Goal: Ask a question: Seek information or help from site administrators or community

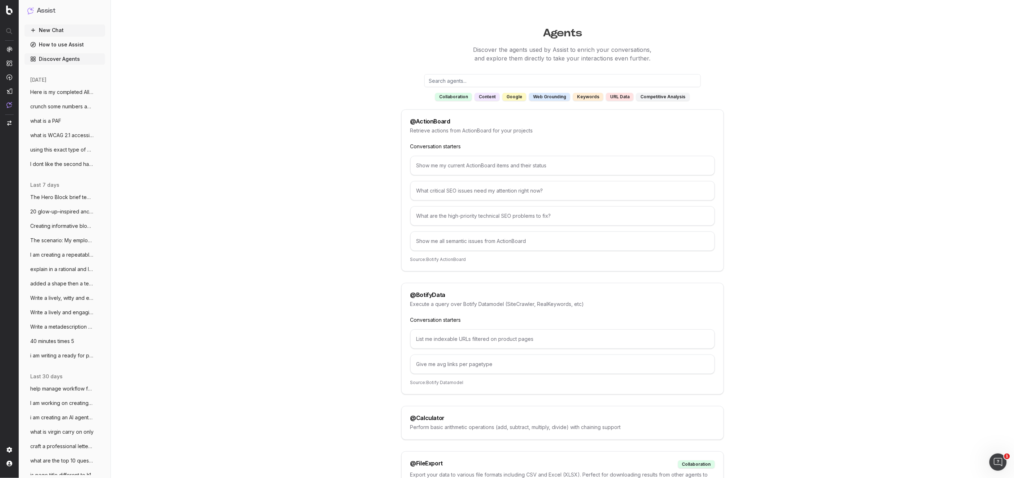
click at [48, 44] on link "How to use Assist" at bounding box center [64, 45] width 81 height 12
click at [48, 43] on link "How to use Assist" at bounding box center [64, 45] width 81 height 12
click at [45, 44] on link "How to use Assist" at bounding box center [64, 45] width 81 height 12
drag, startPoint x: 45, startPoint y: 44, endPoint x: 41, endPoint y: 45, distance: 4.6
click at [43, 45] on link "How to use Assist" at bounding box center [64, 45] width 81 height 12
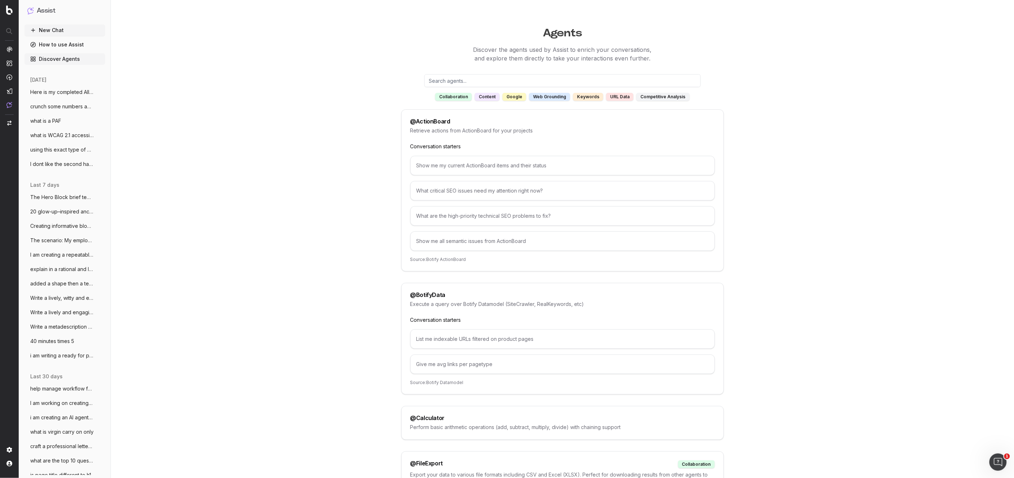
click at [34, 42] on circle at bounding box center [33, 44] width 5 height 5
click at [31, 44] on icon at bounding box center [33, 45] width 6 height 6
drag, startPoint x: 31, startPoint y: 44, endPoint x: 42, endPoint y: 45, distance: 11.5
click at [32, 45] on icon at bounding box center [33, 45] width 6 height 6
click at [44, 44] on link "How to use Assist" at bounding box center [64, 45] width 81 height 12
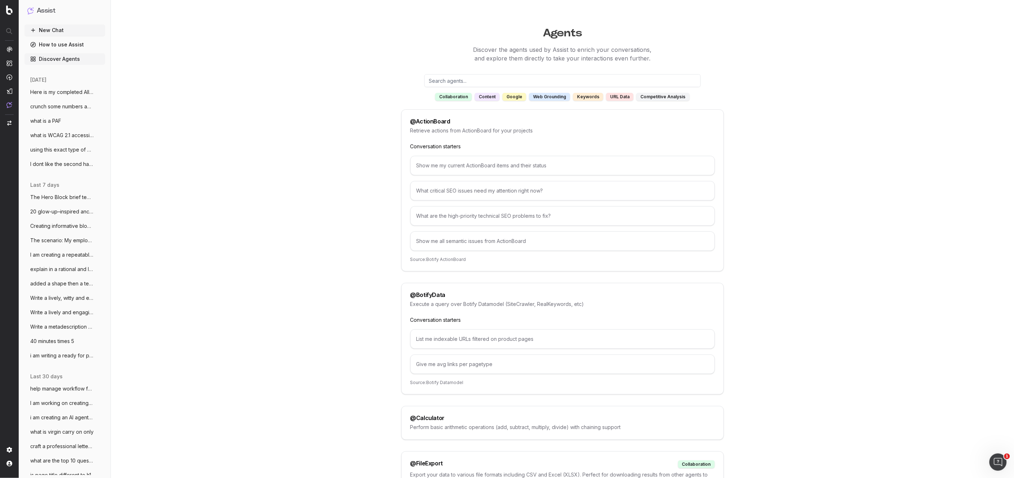
click at [57, 44] on link "How to use Assist" at bounding box center [64, 45] width 81 height 12
click at [75, 45] on link "How to use Assist" at bounding box center [64, 45] width 81 height 12
click at [68, 45] on link "How to use Assist" at bounding box center [64, 45] width 81 height 12
click at [67, 45] on link "How to use Assist" at bounding box center [64, 45] width 81 height 12
click at [68, 45] on link "How to use Assist" at bounding box center [64, 45] width 81 height 12
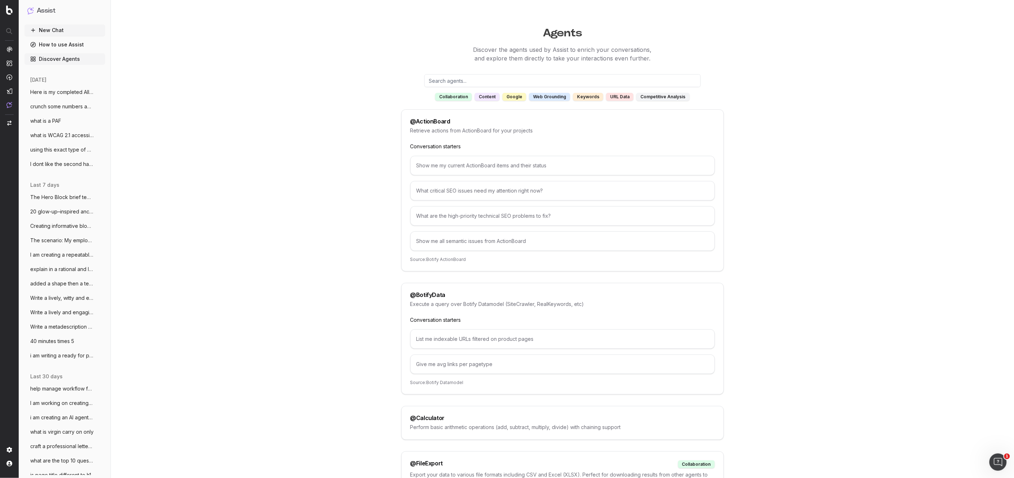
click at [68, 45] on link "How to use Assist" at bounding box center [64, 45] width 81 height 12
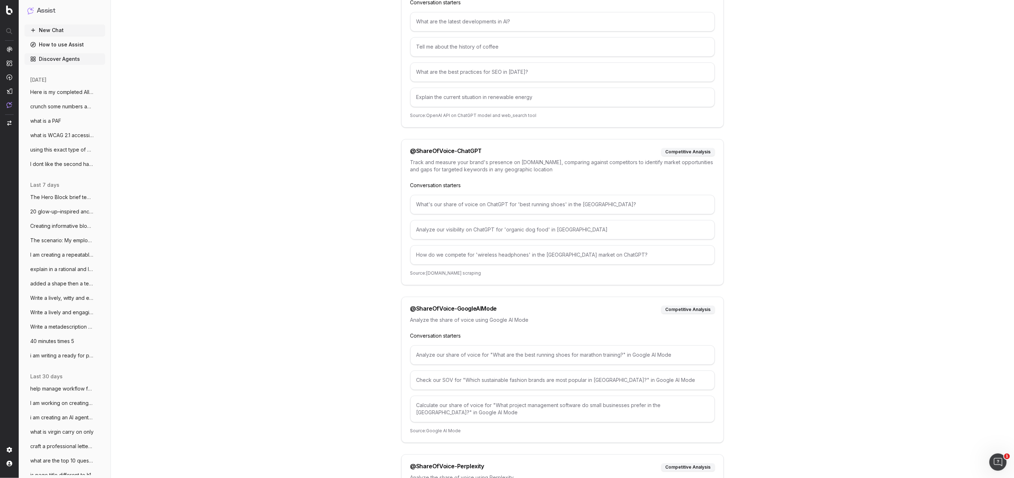
scroll to position [3737, 0]
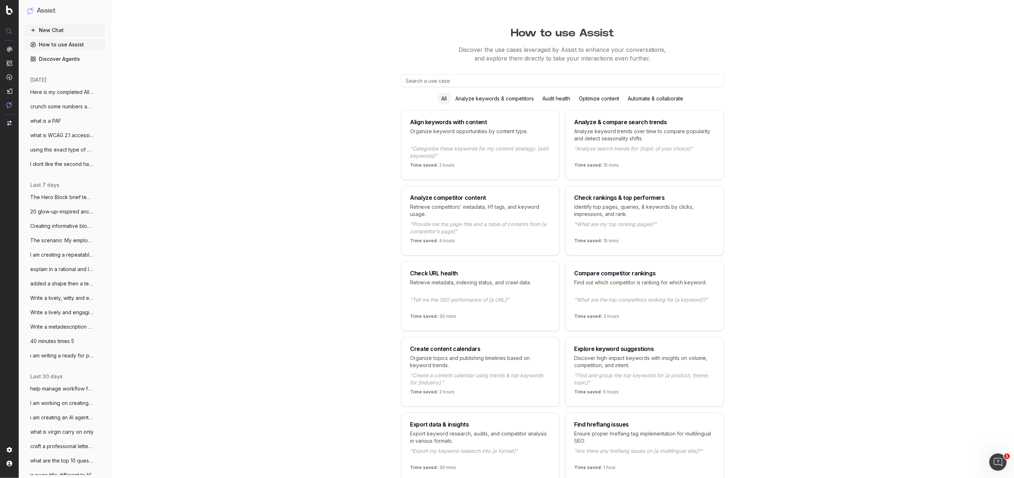
scroll to position [13, 0]
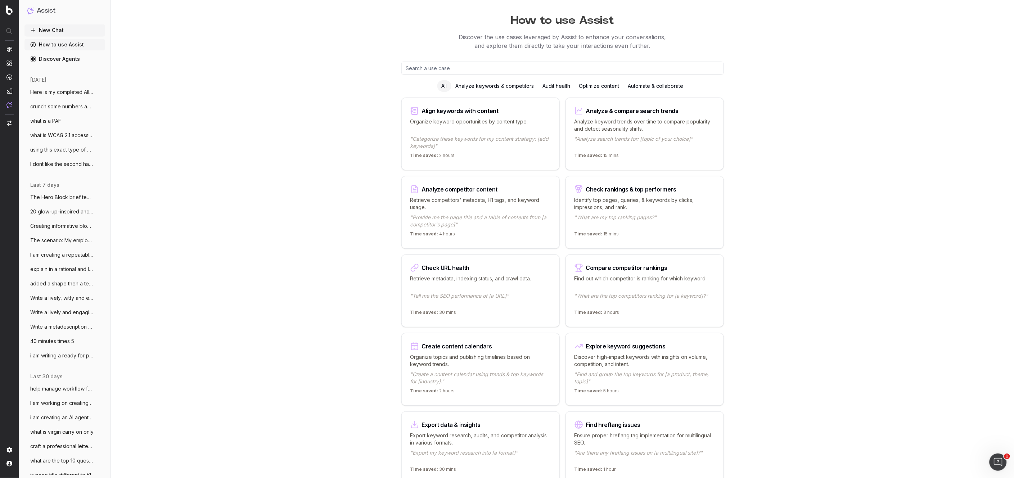
click at [420, 69] on input "text" at bounding box center [562, 68] width 323 height 13
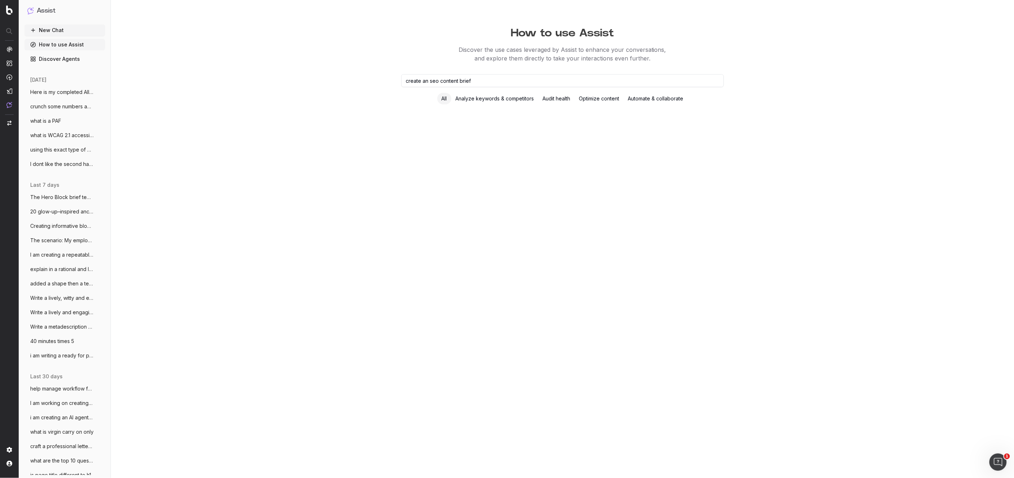
type input "create an seo content brief"
click at [486, 79] on input "create an seo content brief" at bounding box center [562, 80] width 323 height 13
click at [481, 79] on input "create an seo content brief" at bounding box center [562, 80] width 323 height 13
click at [601, 98] on div "Optimize content" at bounding box center [599, 99] width 49 height 12
click at [599, 99] on div "Optimize content" at bounding box center [599, 99] width 49 height 12
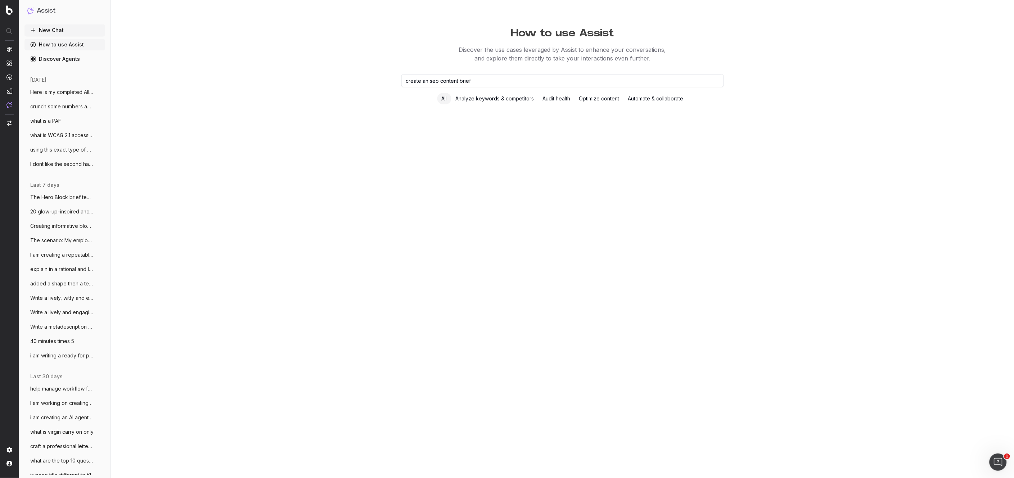
click at [598, 98] on div "Optimize content" at bounding box center [599, 99] width 49 height 12
click at [598, 97] on div "Optimize content" at bounding box center [599, 99] width 49 height 12
click at [598, 96] on div "Optimize content" at bounding box center [599, 99] width 49 height 12
drag, startPoint x: 479, startPoint y: 71, endPoint x: 479, endPoint y: 78, distance: 7.2
click at [479, 72] on div "How to use Assist Discover the use cases leveraged by Assist to enhance your co…" at bounding box center [562, 239] width 553 height 478
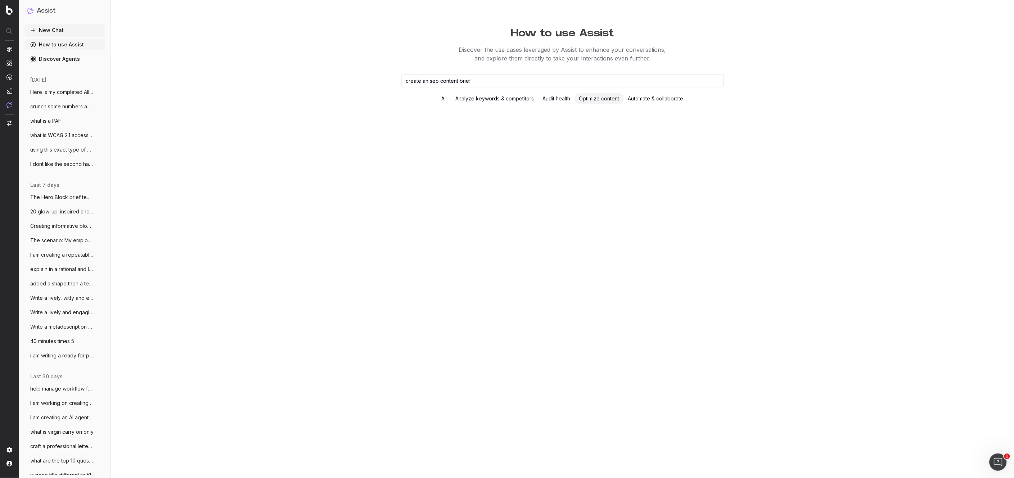
drag, startPoint x: 441, startPoint y: 75, endPoint x: 350, endPoint y: 60, distance: 92.7
click at [350, 60] on div "How to use Assist Discover the use cases leveraged by Assist to enhance your co…" at bounding box center [562, 239] width 553 height 478
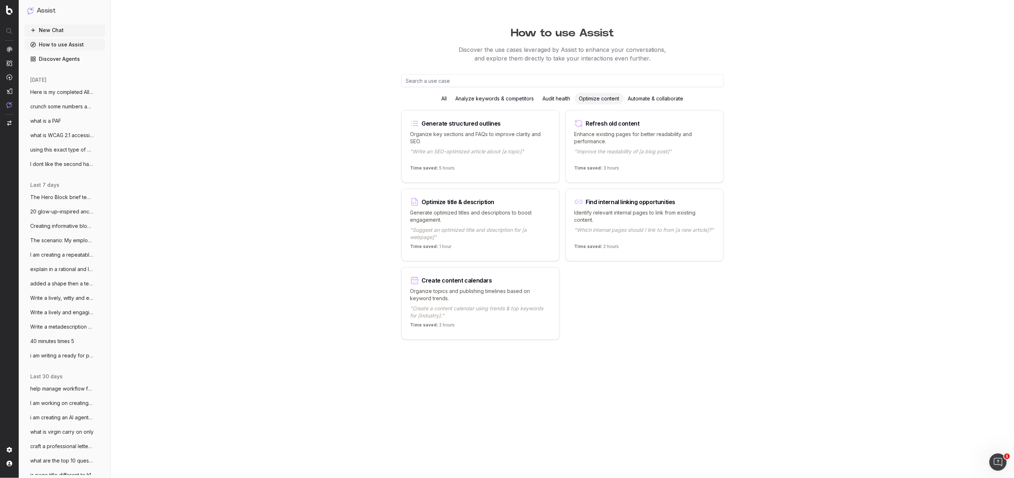
click at [479, 98] on div "Analyze keywords & competitors" at bounding box center [495, 99] width 87 height 12
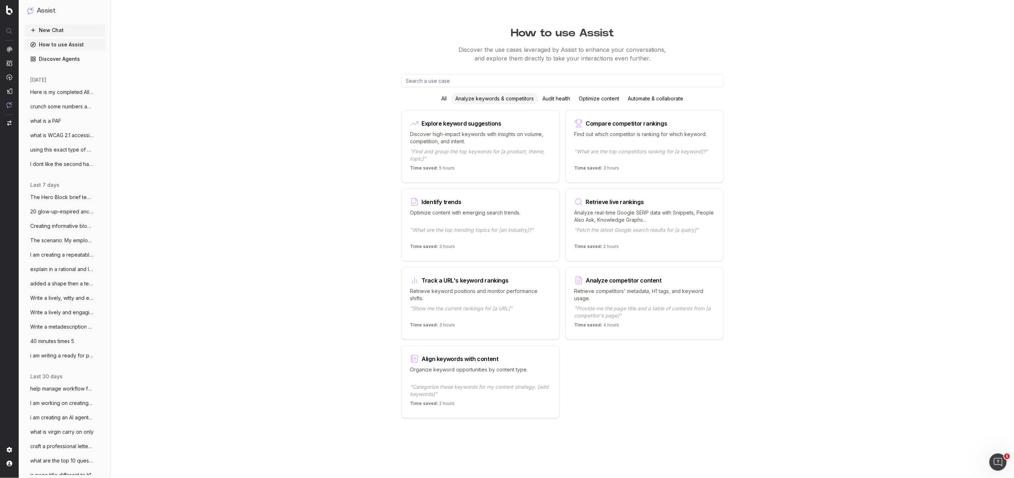
click at [658, 100] on div "Automate & collaborate" at bounding box center [656, 99] width 64 height 12
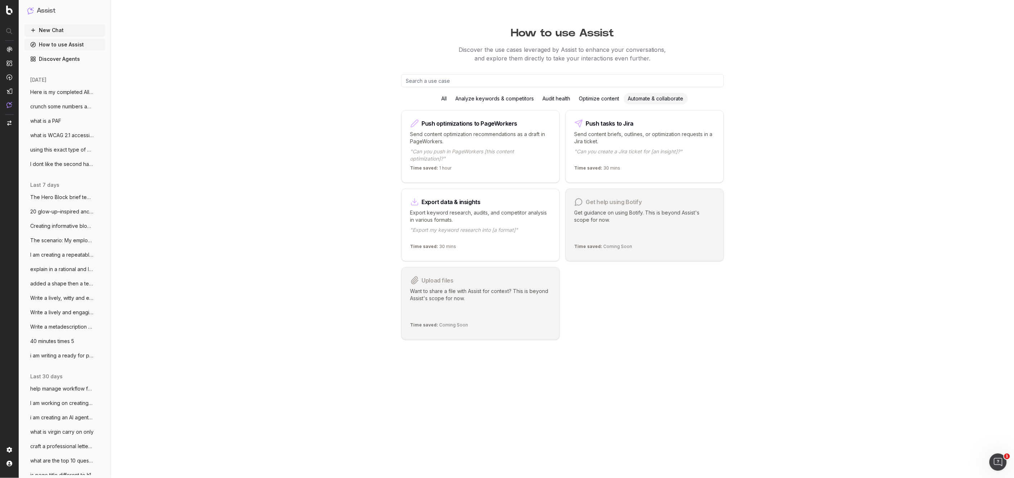
click at [597, 100] on div "Optimize content" at bounding box center [599, 99] width 49 height 12
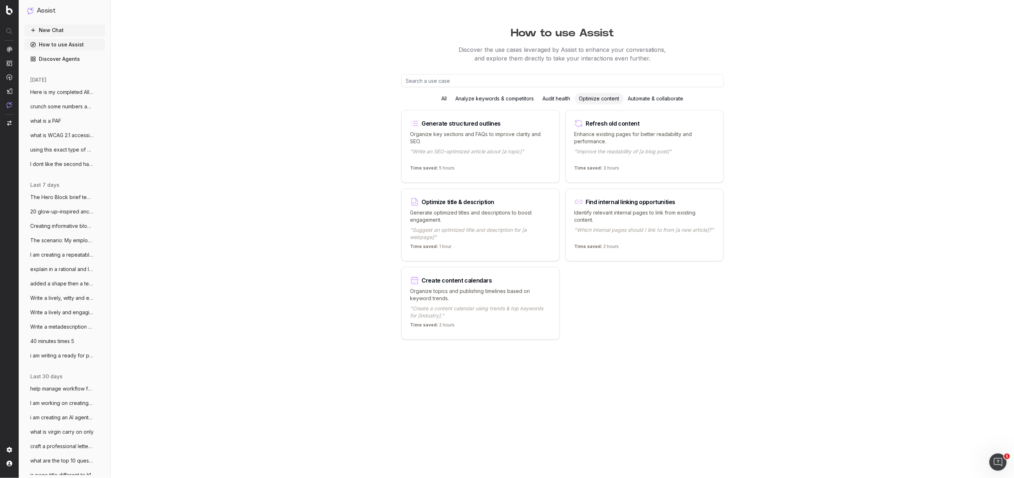
click at [467, 123] on div "Generate structured outlines" at bounding box center [461, 124] width 79 height 6
click at [456, 122] on div "Generate structured outlines" at bounding box center [461, 124] width 79 height 6
click at [432, 126] on div "Generate structured outlines Organize key sections and FAQs to improve clarity …" at bounding box center [480, 146] width 158 height 73
drag, startPoint x: 424, startPoint y: 129, endPoint x: 427, endPoint y: 134, distance: 5.9
click at [427, 133] on div "Generate structured outlines Organize key sections and FAQs to improve clarity …" at bounding box center [480, 146] width 158 height 73
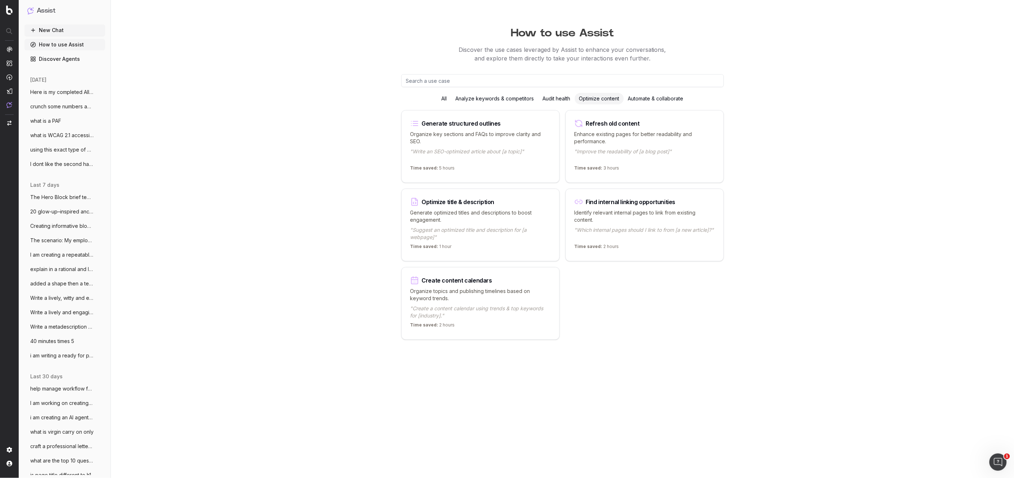
drag, startPoint x: 427, startPoint y: 134, endPoint x: 475, endPoint y: 160, distance: 54.6
click at [476, 160] on p ""Write an SEO-optimized article about [a topic]"" at bounding box center [480, 155] width 140 height 14
drag, startPoint x: 475, startPoint y: 160, endPoint x: 466, endPoint y: 157, distance: 9.7
click at [475, 160] on p ""Write an SEO-optimized article about [a topic]"" at bounding box center [480, 155] width 140 height 14
click at [444, 143] on p "Organize key sections and FAQs to improve clarity and SEO." at bounding box center [480, 138] width 140 height 14
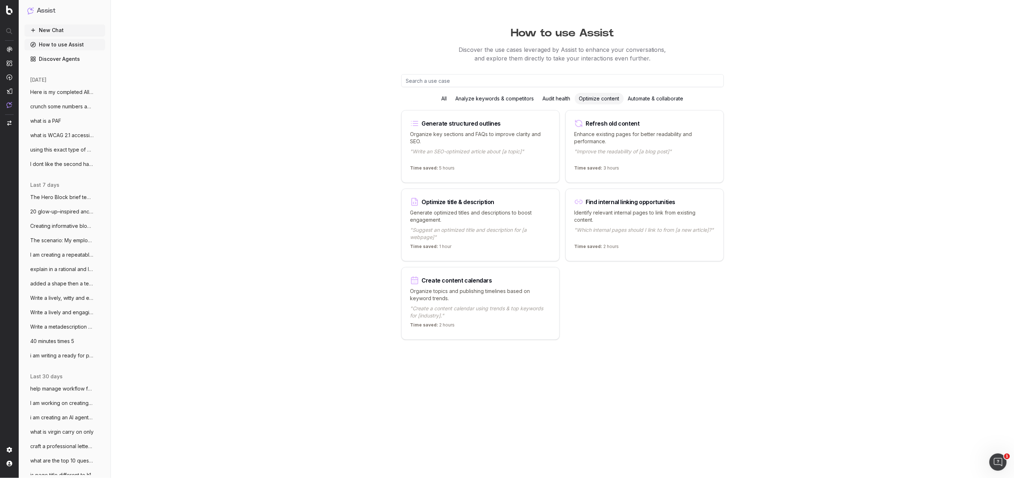
drag, startPoint x: 448, startPoint y: 121, endPoint x: 449, endPoint y: 124, distance: 3.7
click at [448, 122] on div "Generate structured outlines" at bounding box center [461, 124] width 79 height 6
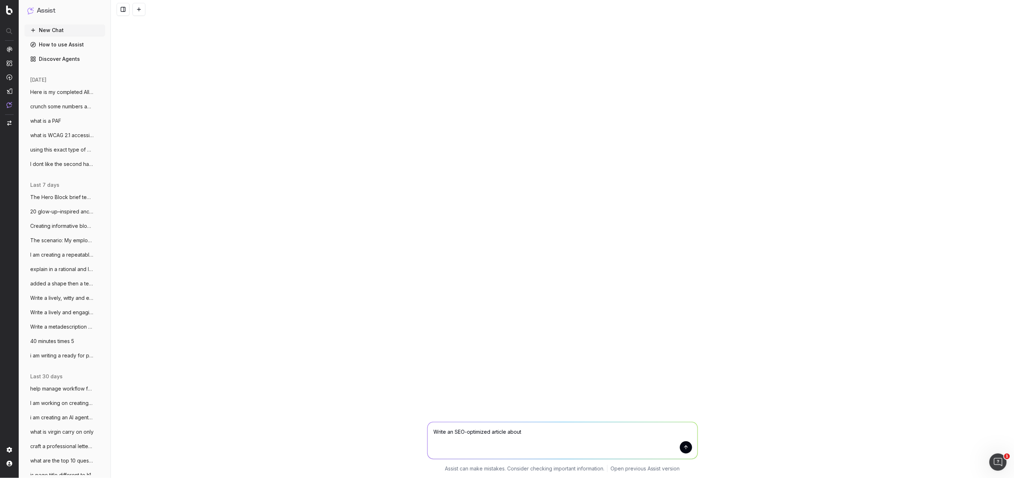
click at [446, 433] on textarea "Write an SEO-optimized article about" at bounding box center [563, 440] width 270 height 37
drag, startPoint x: 443, startPoint y: 432, endPoint x: 429, endPoint y: 431, distance: 13.7
click at [429, 431] on textarea "Write an SEO-optimized article about" at bounding box center [563, 440] width 270 height 37
click at [598, 434] on textarea "Using this template, write an SEO-optimized article about" at bounding box center [563, 440] width 270 height 37
drag, startPoint x: 600, startPoint y: 433, endPoint x: 601, endPoint y: 438, distance: 4.8
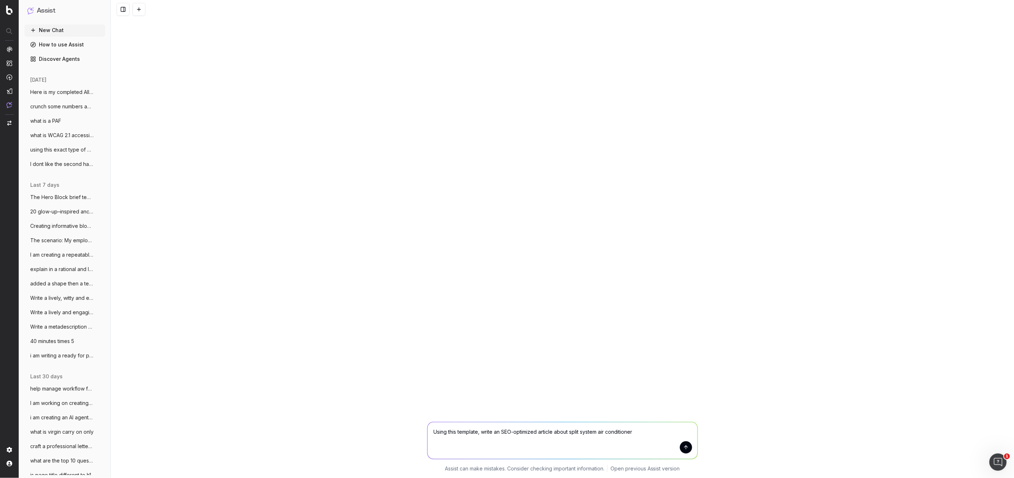
click at [569, 432] on textarea "Using this template, write an SEO-optimized article about split system air cond…" at bounding box center [563, 440] width 270 height 37
click at [605, 439] on textarea "Using this template, write an SEO-optimized article about split system air cond…" at bounding box center [563, 440] width 270 height 37
drag, startPoint x: 588, startPoint y: 423, endPoint x: 571, endPoint y: 434, distance: 19.7
click at [571, 434] on textarea "Using this template, write an SEO-optimized article about split system air cond…" at bounding box center [563, 440] width 270 height 37
type textarea "Using this template, write an SEO-optimized article about gaming headsets"
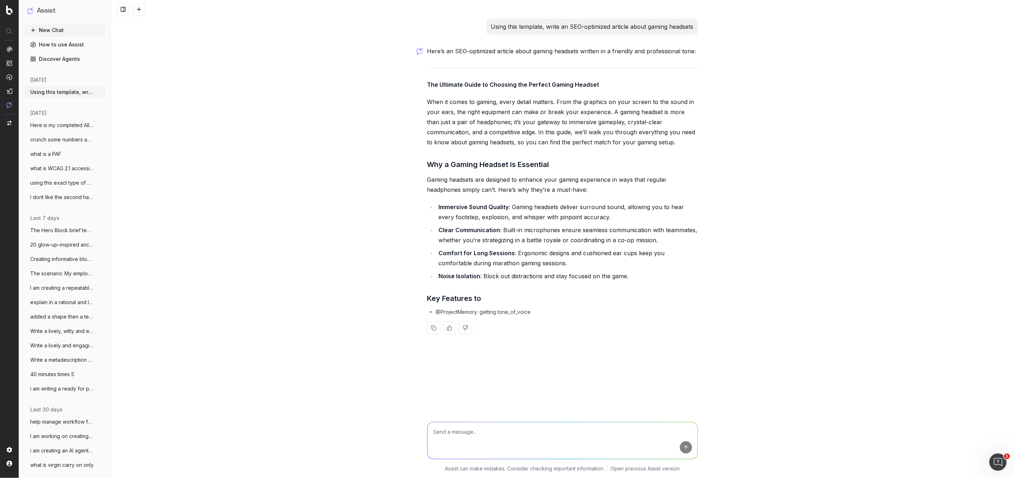
click at [59, 30] on button "New Chat" at bounding box center [64, 30] width 81 height 12
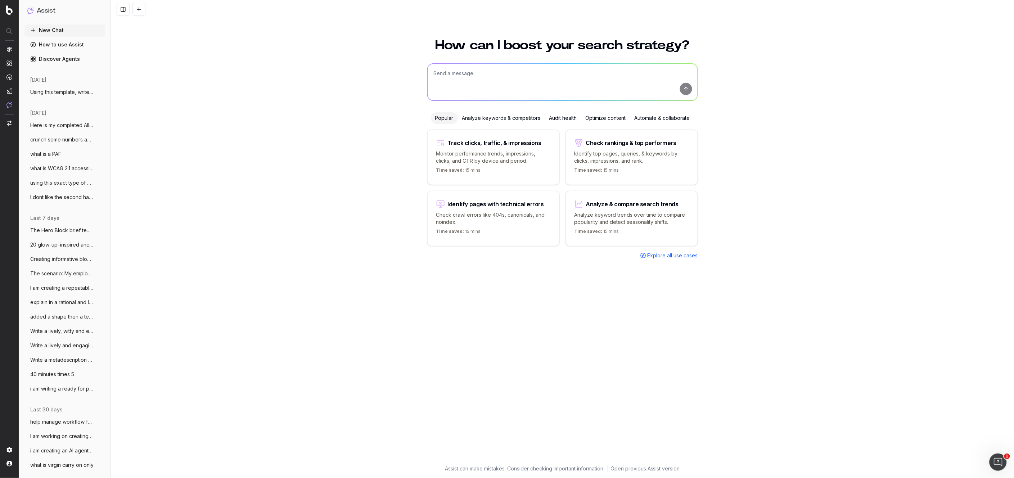
click at [450, 75] on textarea at bounding box center [563, 82] width 270 height 37
paste textarea "- Loremi dol sitame, conse, adi Elitsed Doeiusmodt incididu. Ut labore. - Etdol…"
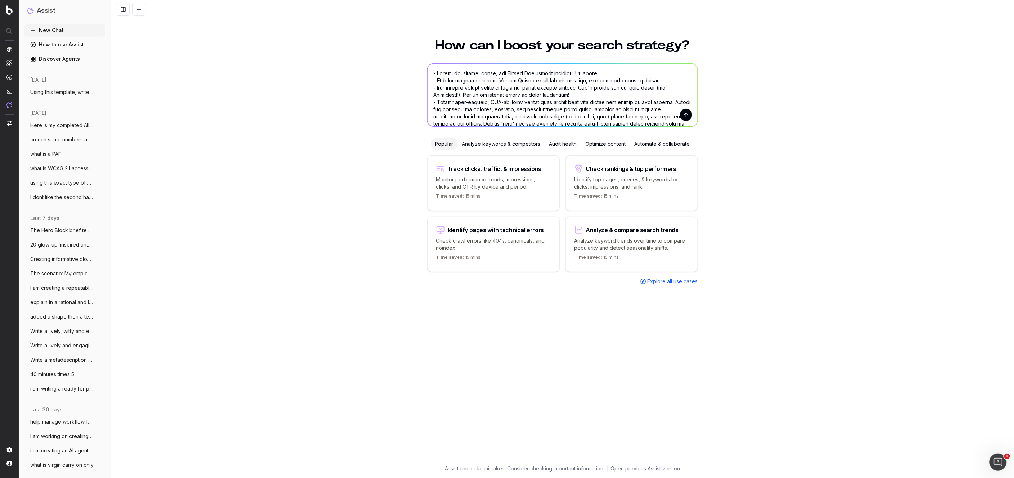
click at [446, 66] on textarea at bounding box center [563, 95] width 270 height 63
type textarea "Lorem ipsu dolorsi - Ametco adi elitse, doeiu, tem Incidid Utlaboreet dolorema.…"
click at [82, 123] on span "Here is my completed All BBQs content pa" at bounding box center [61, 125] width 63 height 7
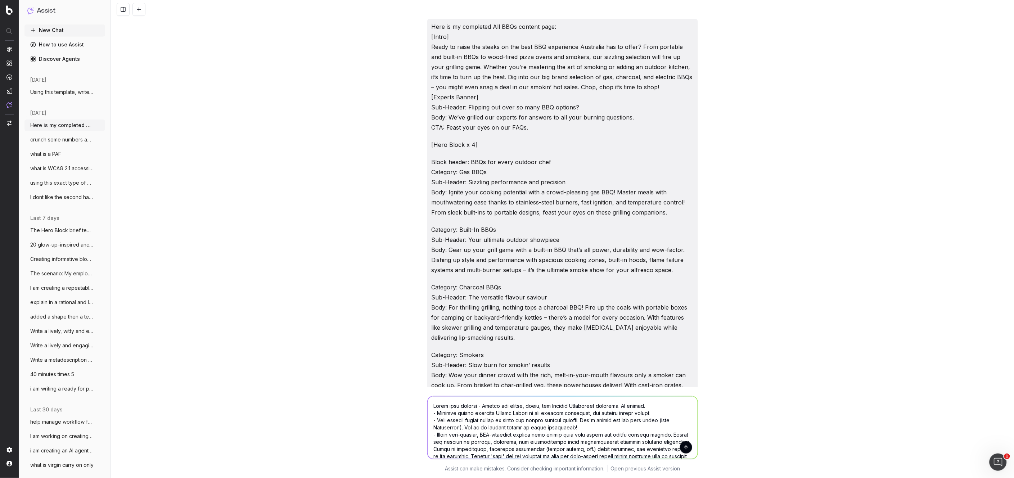
click at [75, 129] on span "Here is my completed All BBQs content pa" at bounding box center [61, 125] width 63 height 7
click at [79, 95] on span "Using this template, write an SEO-optimi" at bounding box center [61, 92] width 63 height 7
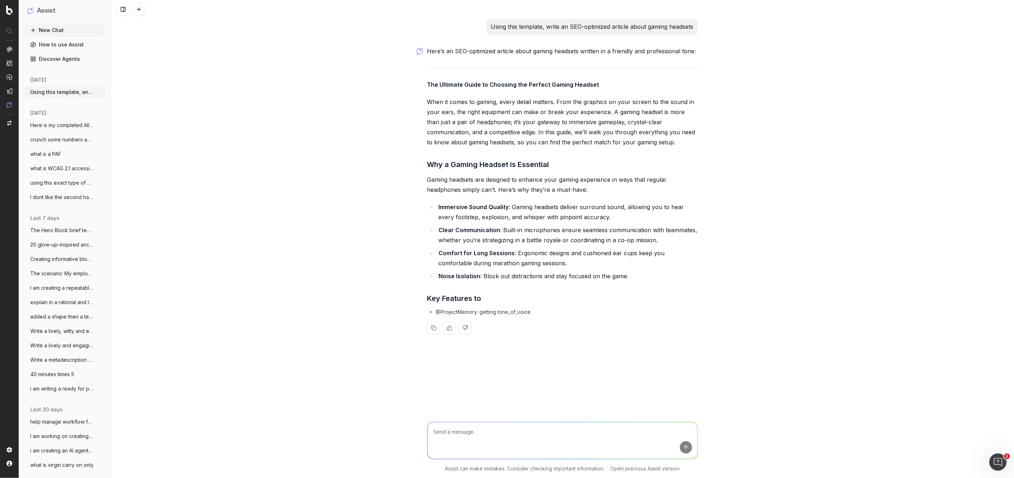
click at [141, 11] on button at bounding box center [139, 9] width 13 height 13
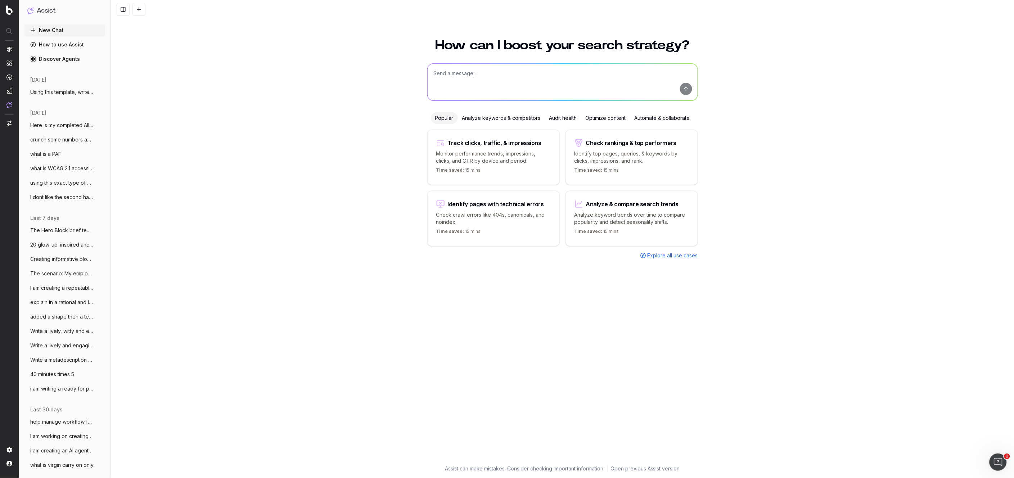
drag, startPoint x: 441, startPoint y: 65, endPoint x: 442, endPoint y: 72, distance: 6.9
click at [442, 72] on textarea at bounding box center [563, 82] width 270 height 37
paste textarea "- Loremi dol sitame, conse, adi Elitsed Doeiusmodt incididu. Ut labore. - Etdol…"
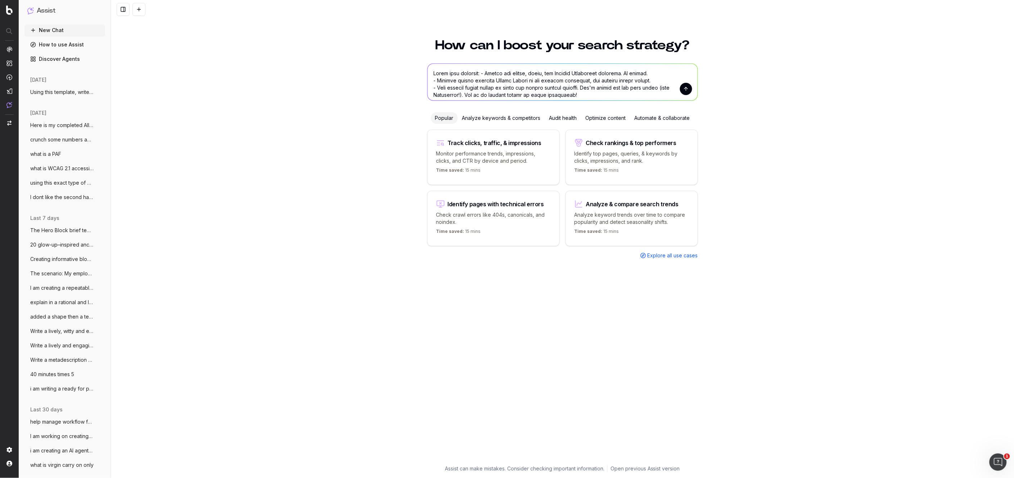
scroll to position [483, 0]
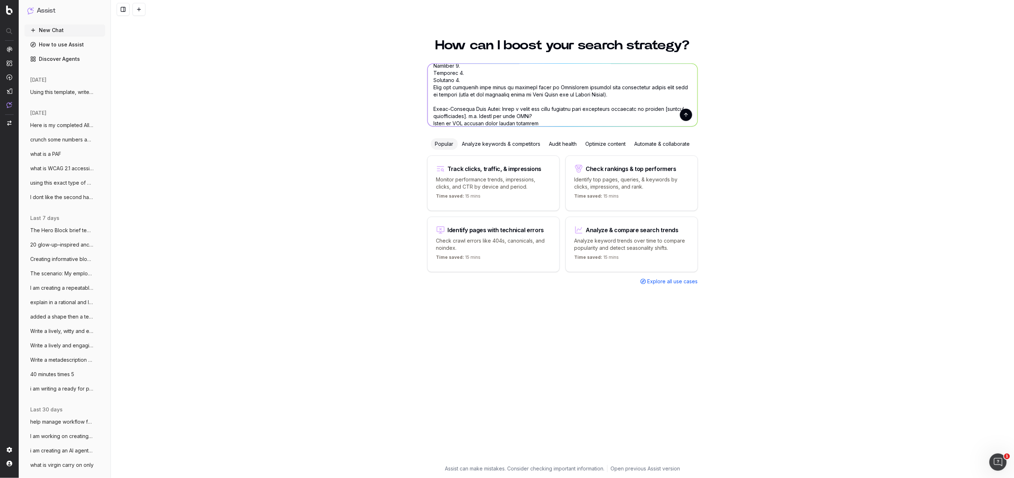
type textarea "Lorem ipsu dolorsit: - Ametco adi elitse, doeiu, tem Incidid Utlaboreet dolorem…"
click at [687, 117] on button "submit" at bounding box center [686, 115] width 12 height 12
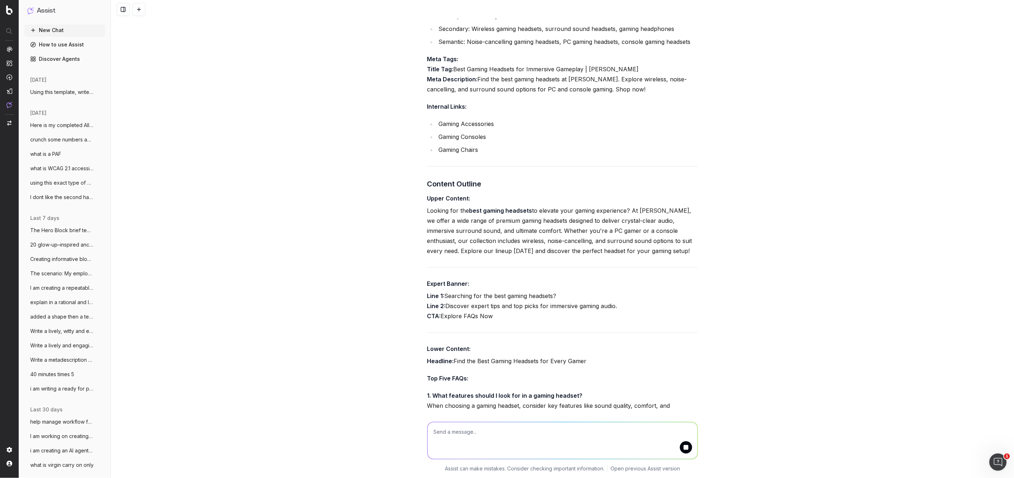
scroll to position [1194, 0]
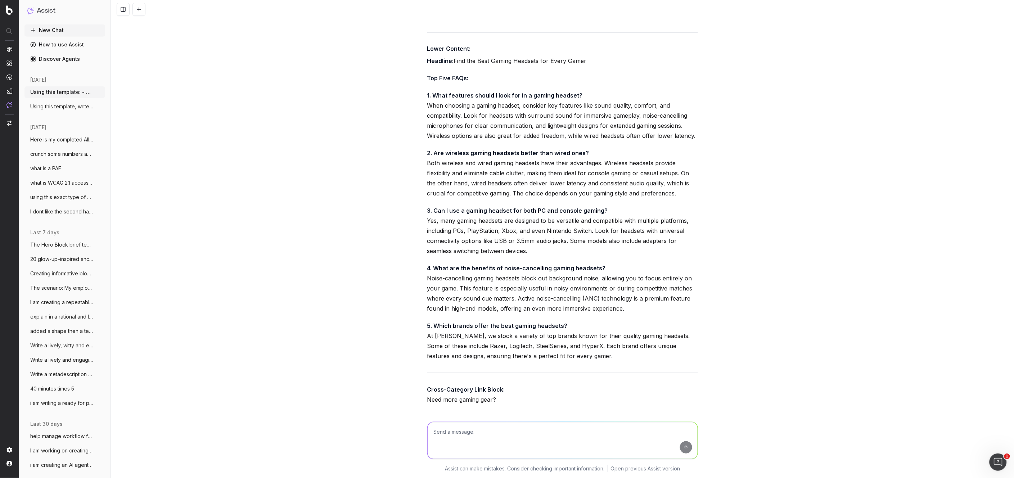
scroll to position [1461, 0]
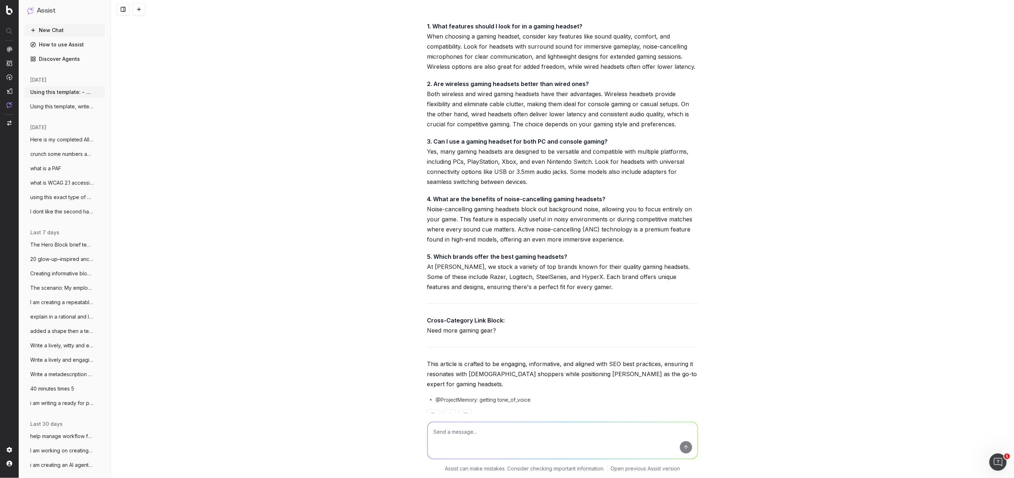
click at [448, 435] on textarea at bounding box center [563, 440] width 270 height 37
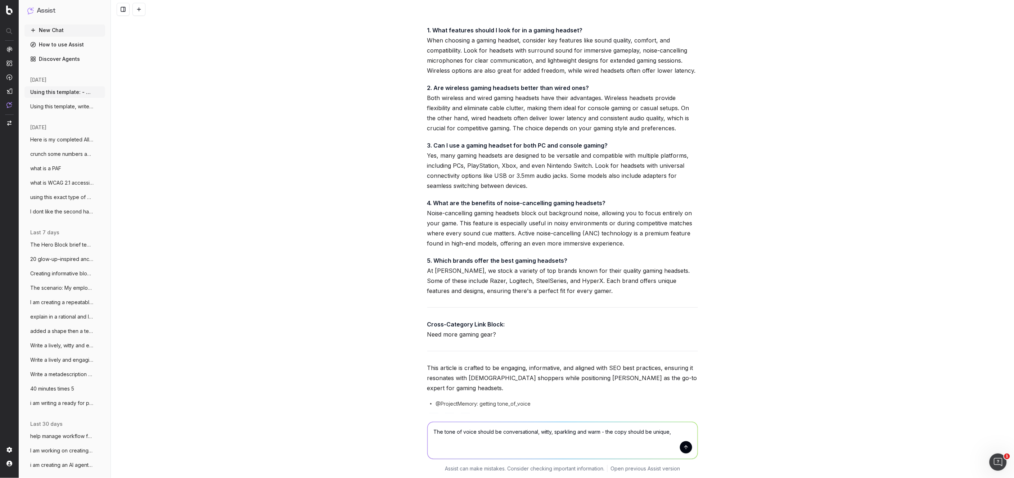
click at [540, 432] on textarea "The tone of voice should be conversational, witty, sparkling and warm - the cop…" at bounding box center [563, 440] width 270 height 37
click at [513, 440] on textarea "The tone of voice should be conversational, informative, detailed with specific…" at bounding box center [563, 440] width 270 height 37
type textarea "The tone of voice should be conversational, informative, detailed with specific…"
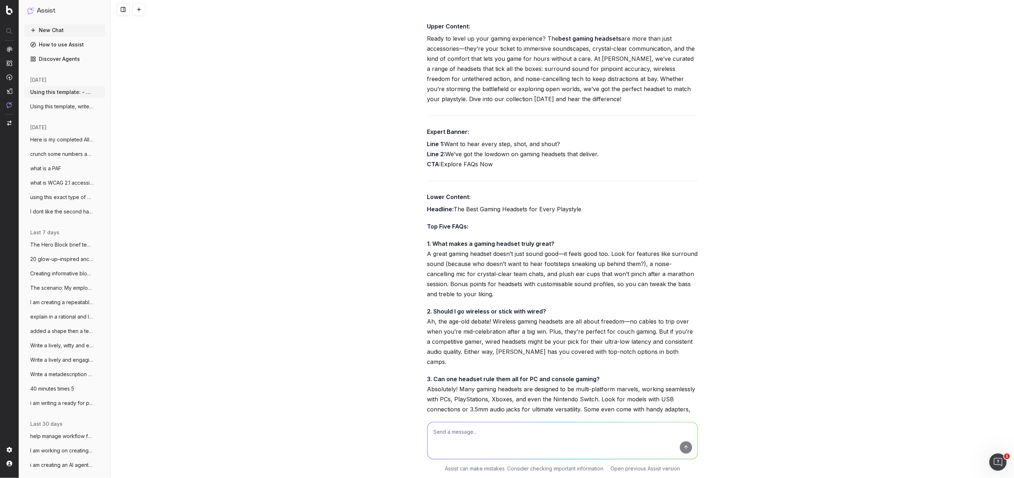
scroll to position [2288, 0]
